Goal: Transaction & Acquisition: Book appointment/travel/reservation

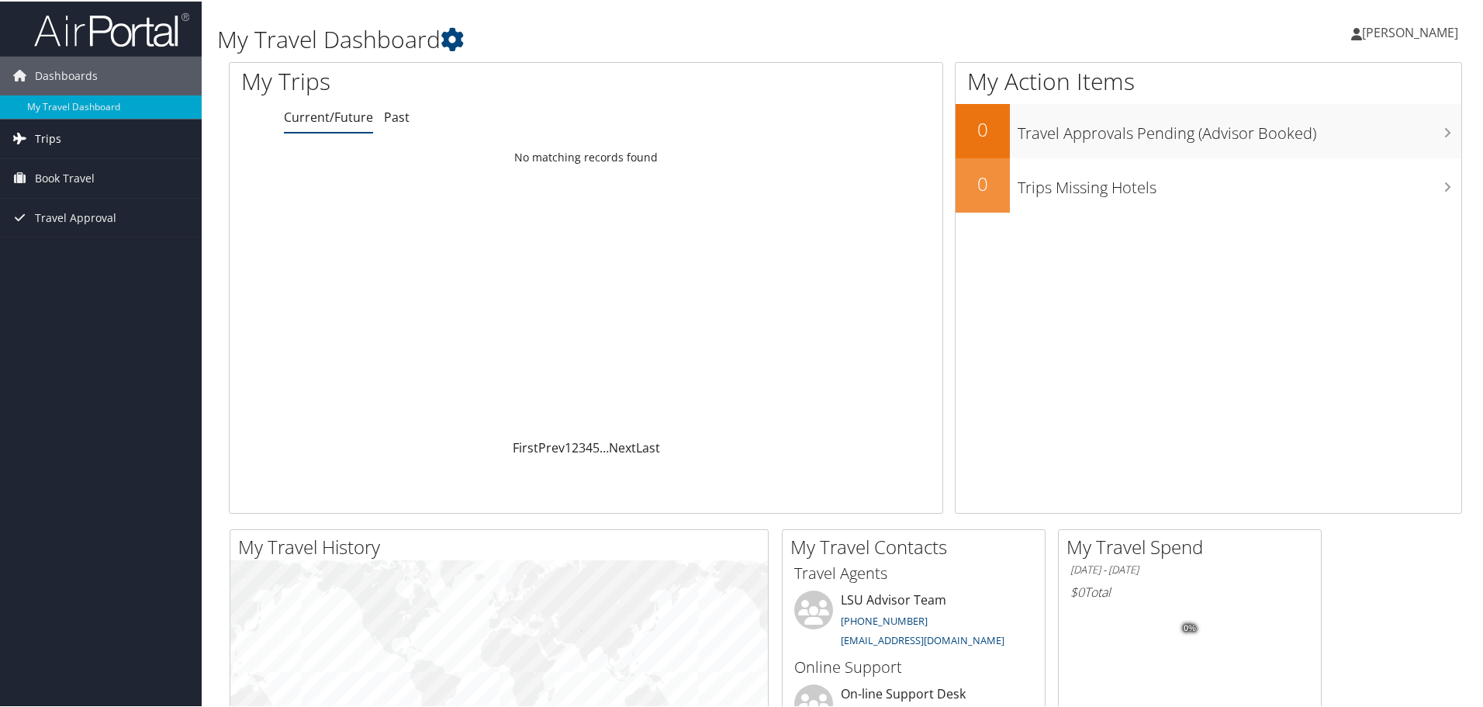
click at [52, 140] on span "Trips" at bounding box center [48, 137] width 26 height 39
click at [96, 249] on link "Book Travel" at bounding box center [101, 246] width 202 height 39
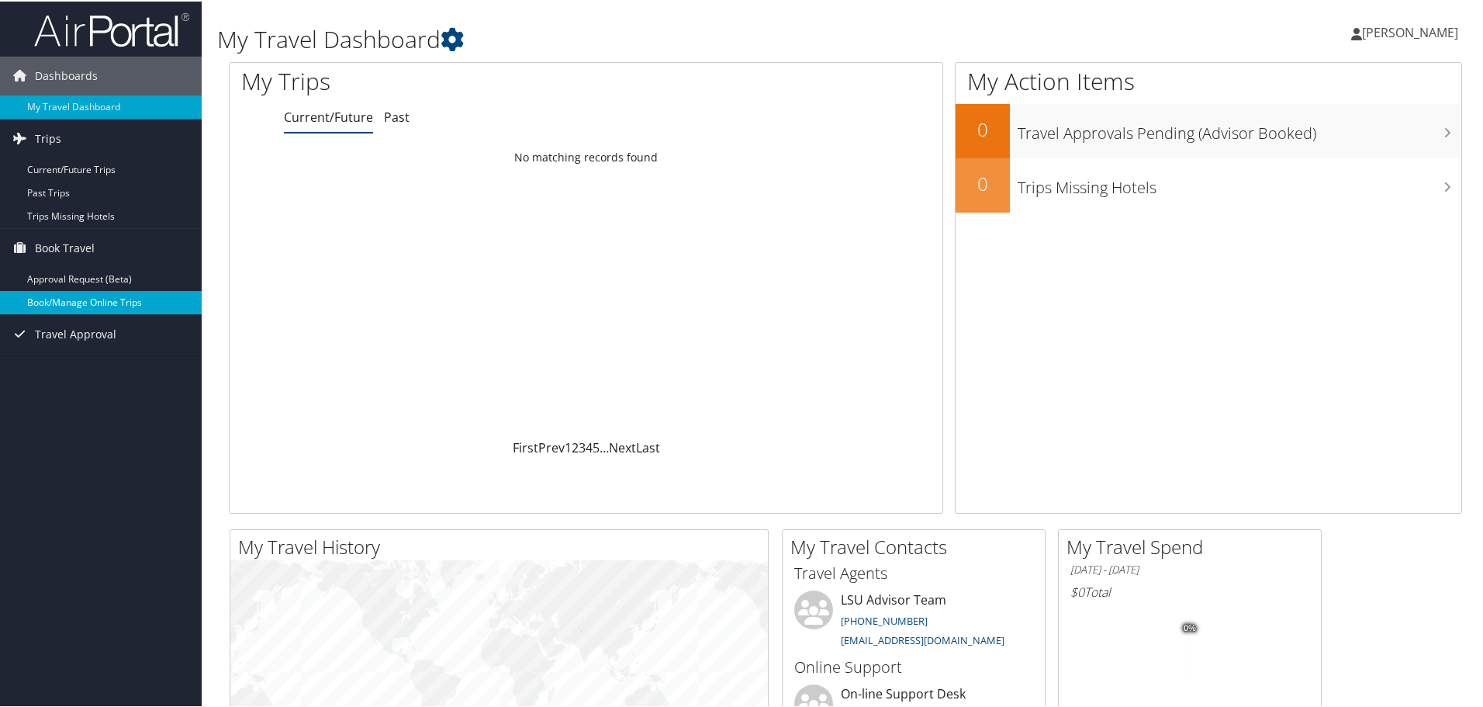
click at [90, 301] on link "Book/Manage Online Trips" at bounding box center [101, 300] width 202 height 23
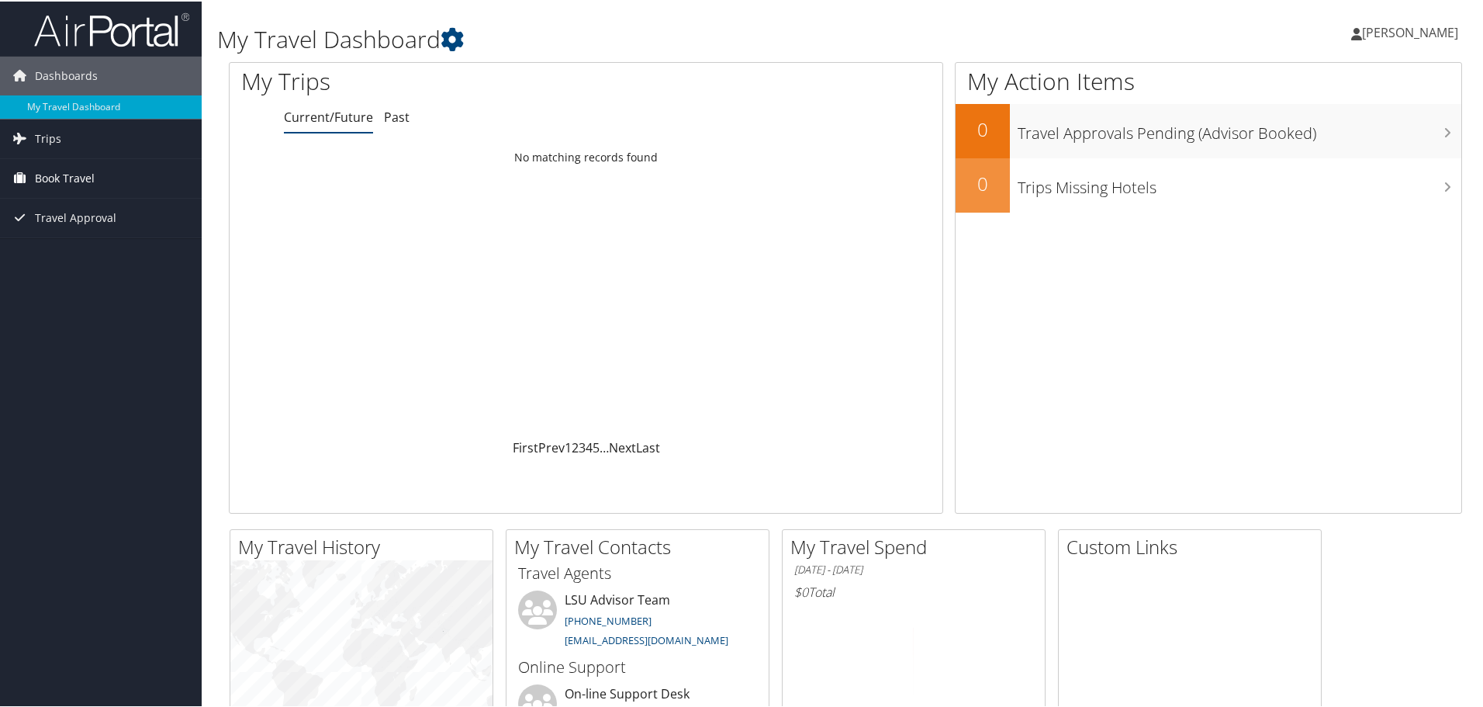
click at [61, 174] on span "Book Travel" at bounding box center [65, 177] width 60 height 39
click at [94, 232] on link "Book/Manage Online Trips" at bounding box center [101, 231] width 202 height 23
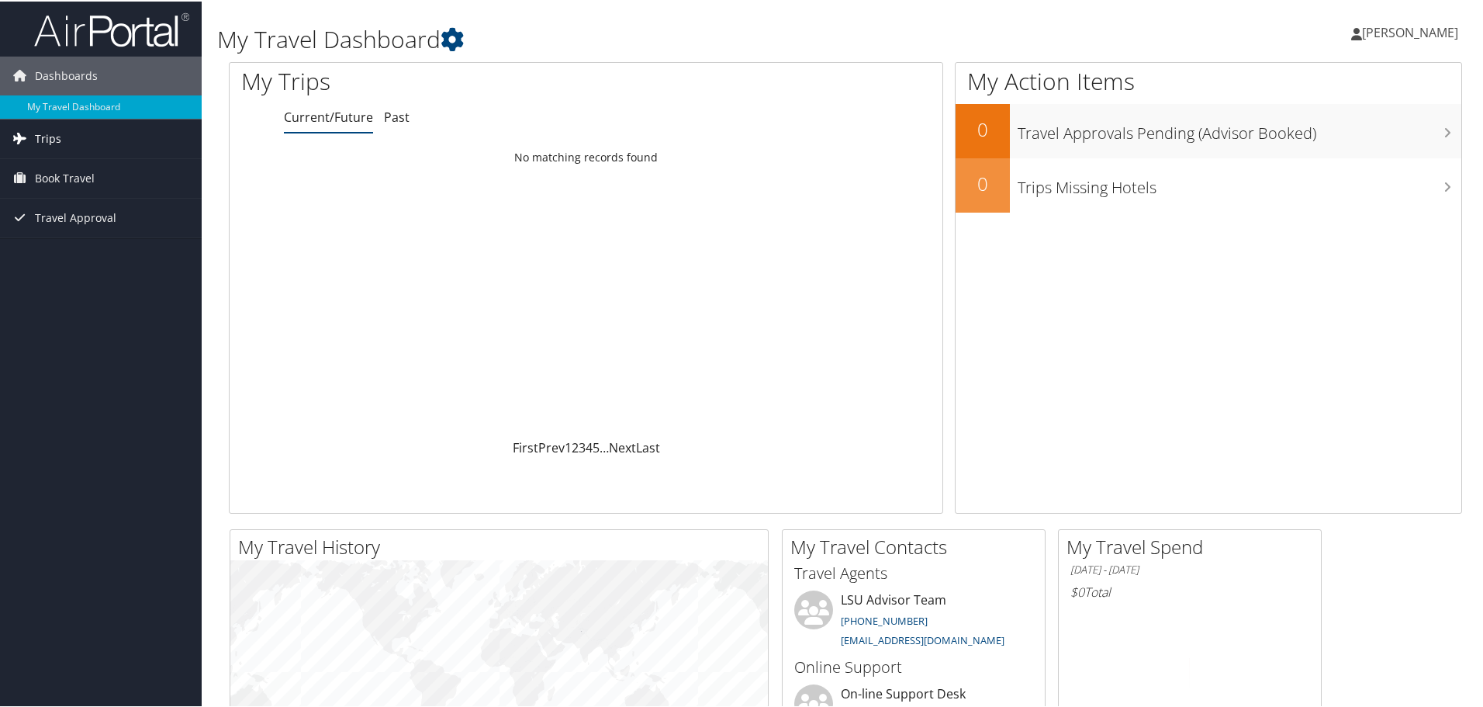
click at [45, 143] on span "Trips" at bounding box center [48, 137] width 26 height 39
click at [94, 247] on span "Book Travel" at bounding box center [65, 246] width 60 height 39
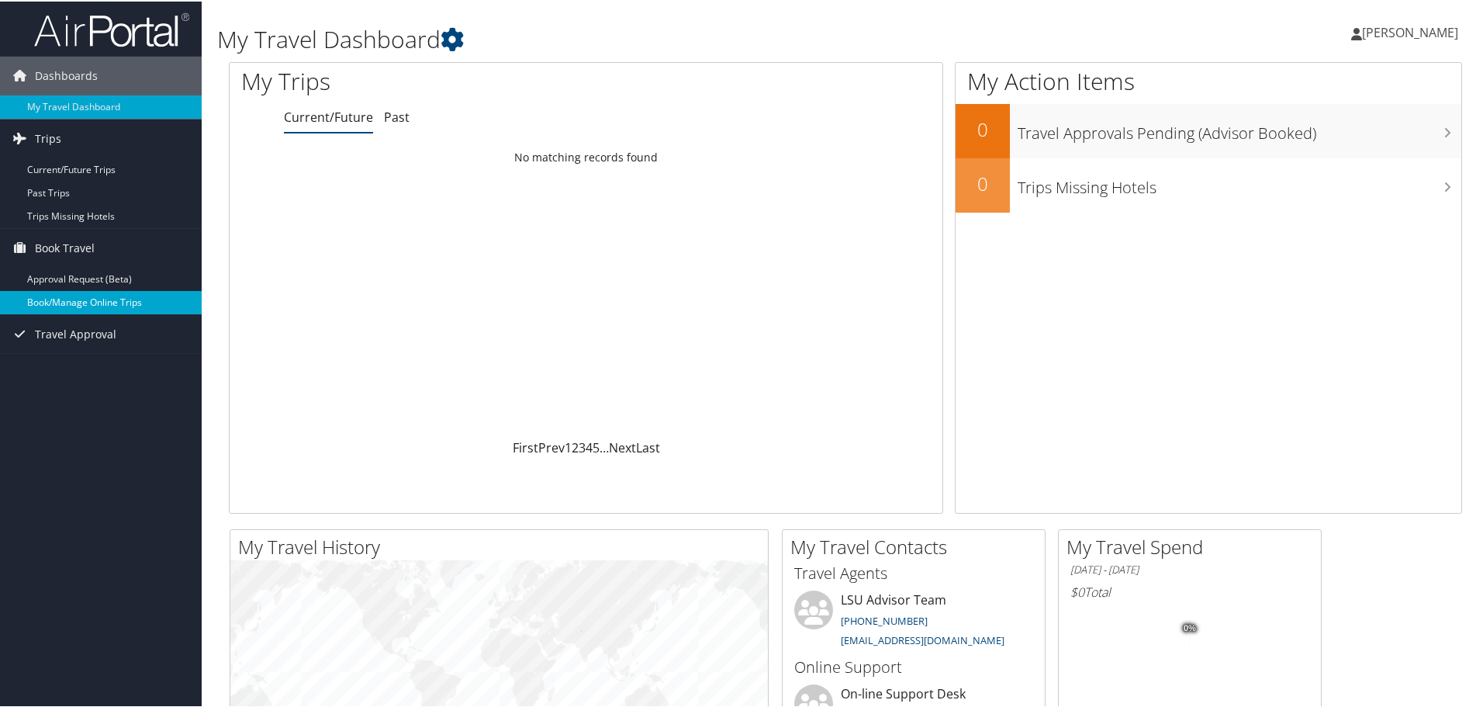
click at [94, 304] on link "Book/Manage Online Trips" at bounding box center [101, 300] width 202 height 23
